Goal: Information Seeking & Learning: Find specific fact

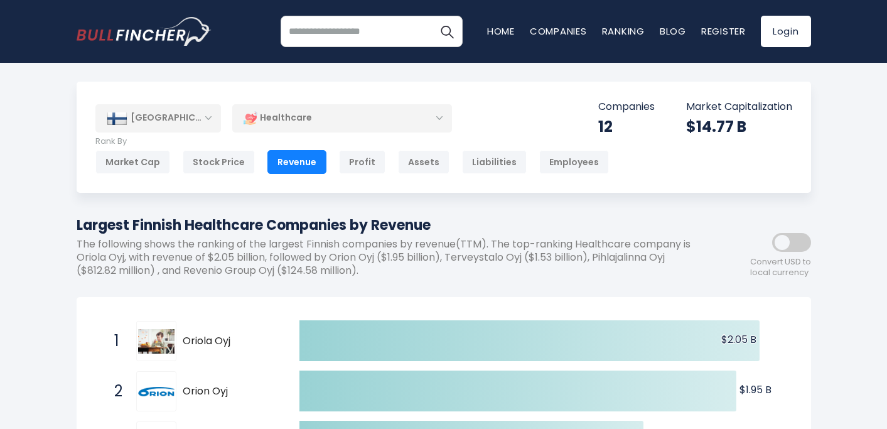
click at [549, 226] on h1 "Largest Finnish Healthcare Companies by Revenue" at bounding box center [387, 225] width 621 height 21
drag, startPoint x: 464, startPoint y: 227, endPoint x: 36, endPoint y: 225, distance: 428.1
copy h1 "Largest Finnish Healthcare Companies by Revenue"
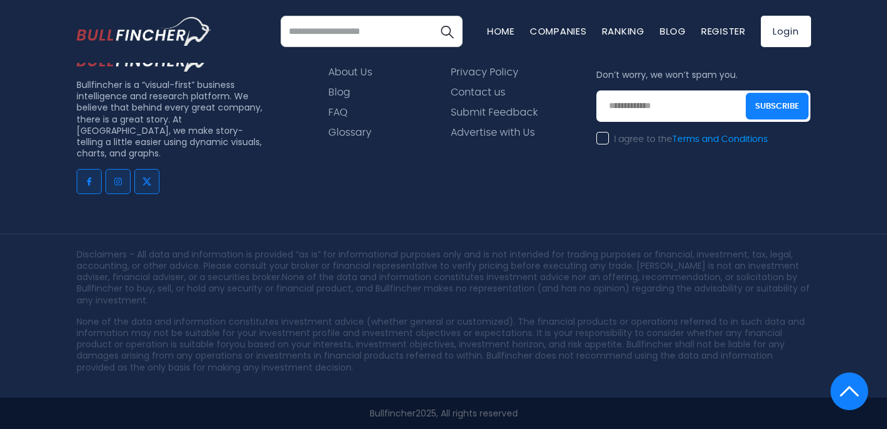
scroll to position [1550, 0]
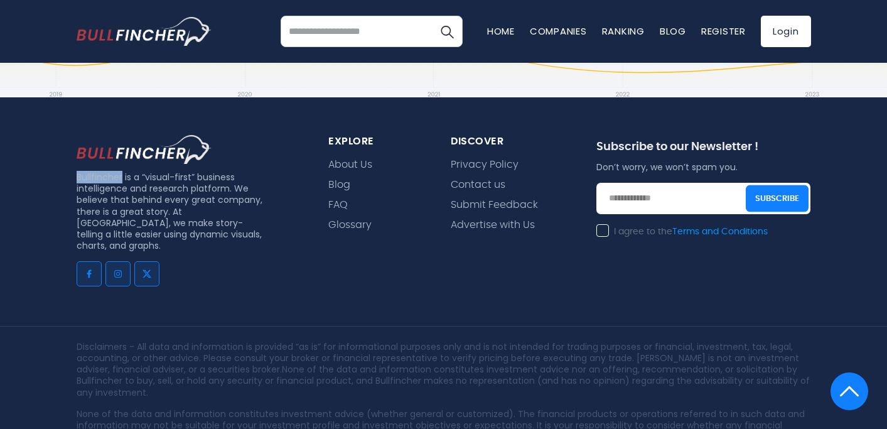
drag, startPoint x: 121, startPoint y: 179, endPoint x: 75, endPoint y: 176, distance: 45.3
click at [75, 176] on div "Bullfincher is a “visual-first” business intelligence and research platform. We…" at bounding box center [188, 214] width 252 height 159
copy p "Bullfincher"
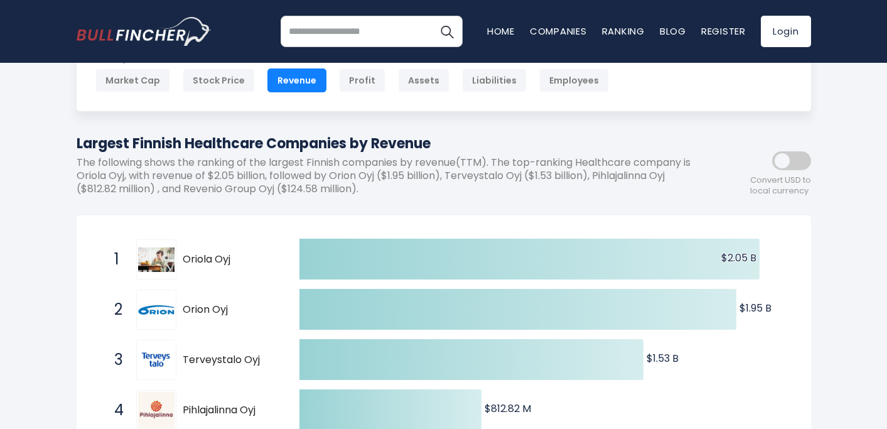
scroll to position [100, 0]
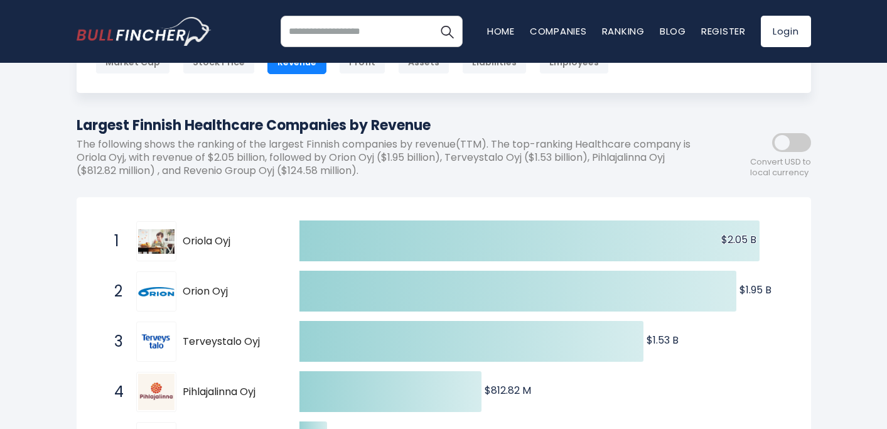
drag, startPoint x: 259, startPoint y: 391, endPoint x: 189, endPoint y: 394, distance: 69.7
click at [191, 397] on span "Pihlajalinna Oyj" at bounding box center [230, 391] width 95 height 13
drag, startPoint x: 186, startPoint y: 392, endPoint x: 224, endPoint y: 199, distance: 196.4
click at [252, 384] on div "4 Pihlajalinna Oyj PIHLIS.HE" at bounding box center [192, 392] width 169 height 40
drag, startPoint x: 685, startPoint y: 157, endPoint x: 610, endPoint y: 163, distance: 75.6
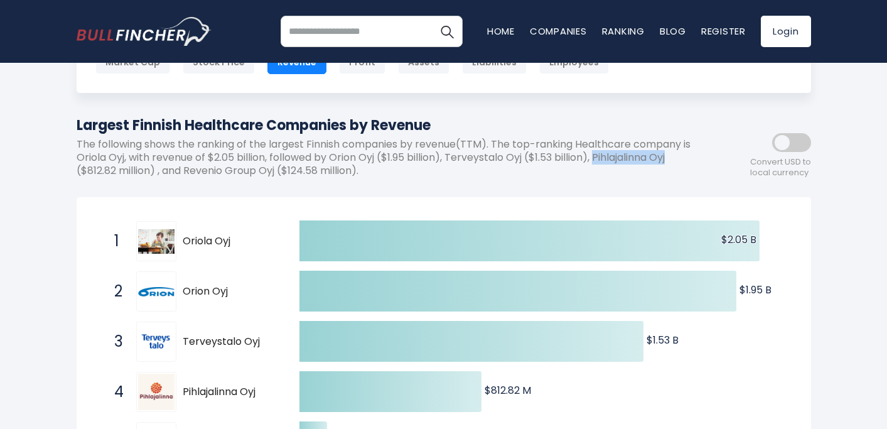
click at [610, 163] on p "The following shows the ranking of the largest Finnish companies by revenue(TTM…" at bounding box center [387, 157] width 621 height 39
copy p "Pihlajalinna Oyj"
